Goal: Task Accomplishment & Management: Complete application form

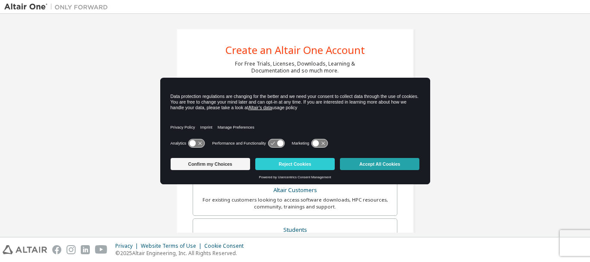
click at [374, 170] on div "Confirm my Choices Reject Cookies Accept All Cookies" at bounding box center [295, 165] width 249 height 21
click at [371, 164] on button "Accept All Cookies" at bounding box center [379, 164] width 79 height 12
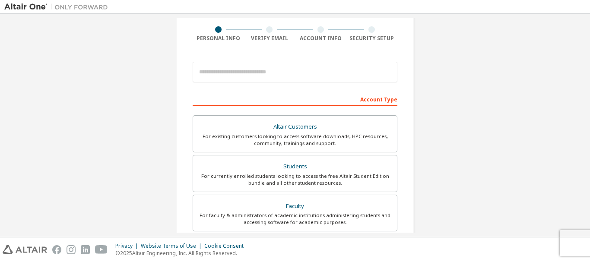
scroll to position [27, 0]
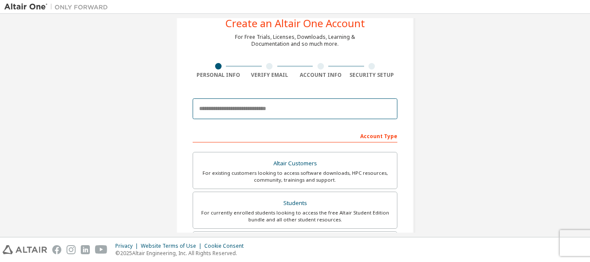
click at [354, 105] on input "email" at bounding box center [295, 108] width 205 height 21
click at [319, 107] on input "email" at bounding box center [295, 108] width 205 height 21
drag, startPoint x: 292, startPoint y: 104, endPoint x: 114, endPoint y: 139, distance: 180.9
click at [118, 143] on div "**********" at bounding box center [294, 219] width 581 height 457
paste input "**********"
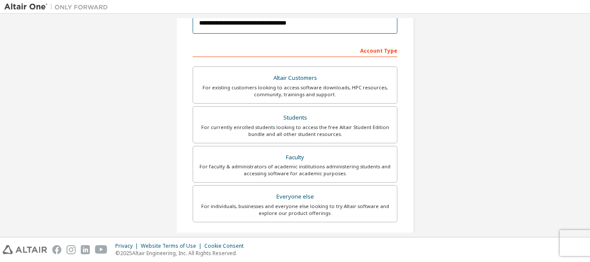
scroll to position [113, 0]
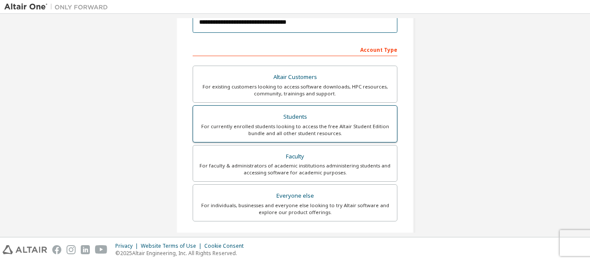
type input "**********"
click at [306, 121] on div "Students" at bounding box center [294, 117] width 193 height 12
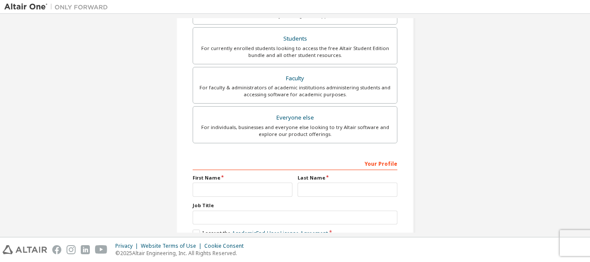
scroll to position [200, 0]
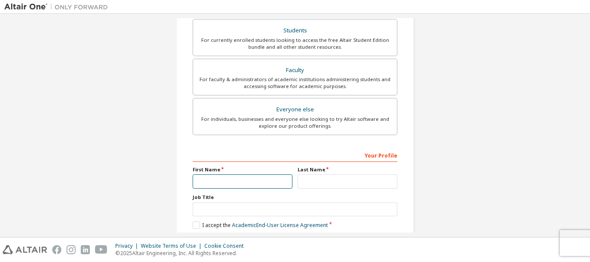
click at [253, 186] on input "text" at bounding box center [243, 181] width 100 height 14
type input "*******"
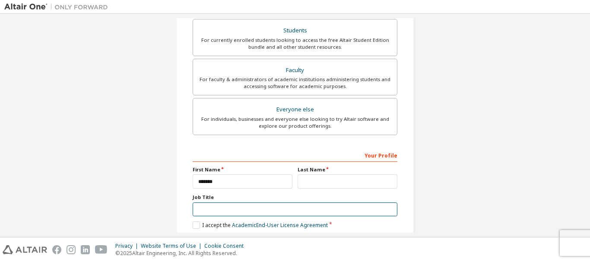
click at [302, 213] on input "text" at bounding box center [295, 210] width 205 height 14
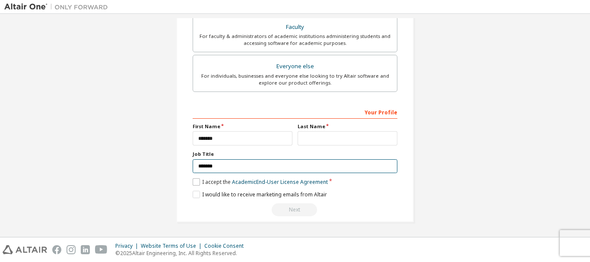
type input "*******"
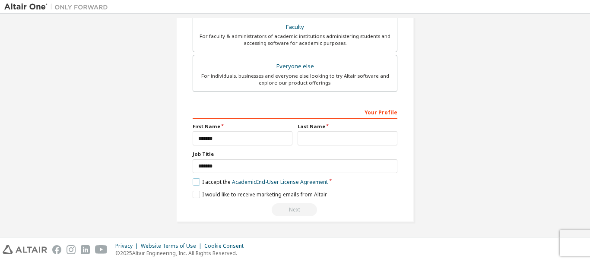
click at [197, 182] on label "I accept the Academic End-User License Agreement" at bounding box center [260, 181] width 135 height 7
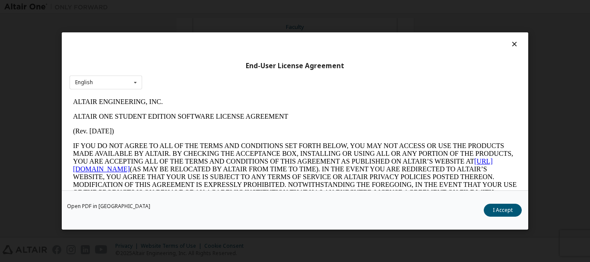
scroll to position [0, 0]
drag, startPoint x: 507, startPoint y: 220, endPoint x: 505, endPoint y: 215, distance: 5.8
click at [507, 220] on div "Open PDF in New Tab I Accept" at bounding box center [295, 209] width 466 height 39
click at [504, 212] on button "I Accept" at bounding box center [503, 210] width 38 height 13
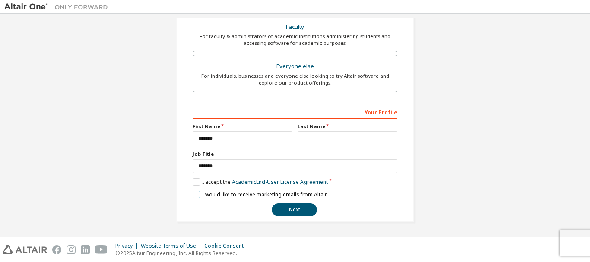
click at [198, 193] on label "I would like to receive marketing emails from Altair" at bounding box center [260, 194] width 134 height 7
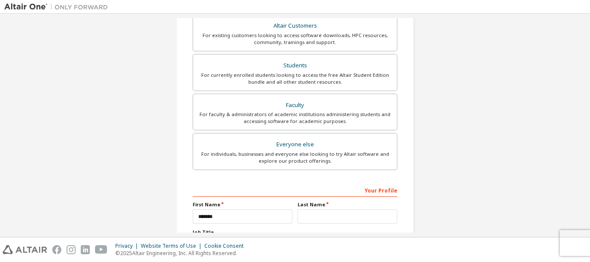
scroll to position [243, 0]
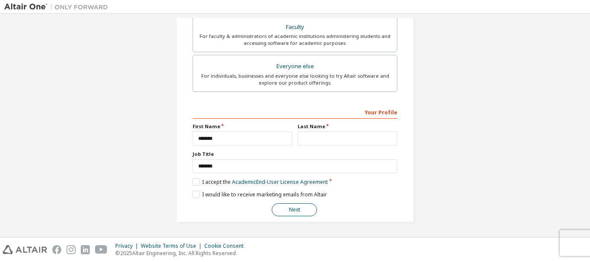
click at [293, 209] on button "Next" at bounding box center [294, 209] width 45 height 13
click at [335, 142] on input "text" at bounding box center [348, 138] width 100 height 14
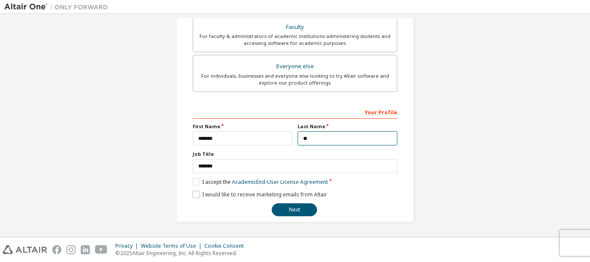
type input "*"
type input "***"
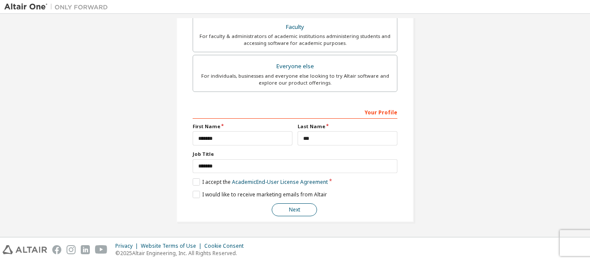
click at [297, 214] on button "Next" at bounding box center [294, 209] width 45 height 13
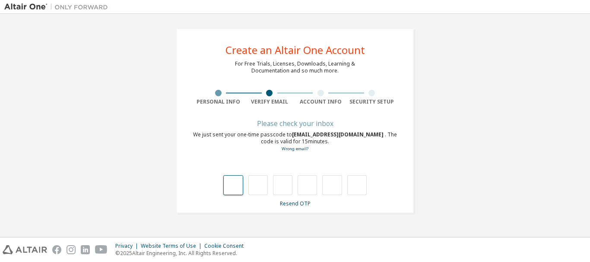
scroll to position [0, 0]
type input "*"
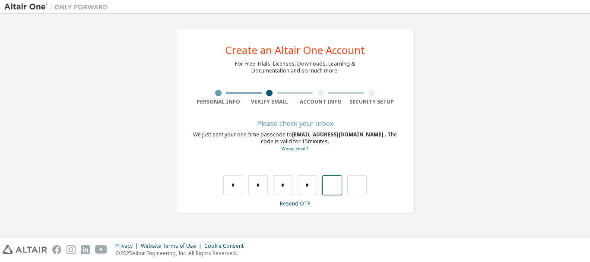
type input "*"
